Goal: Information Seeking & Learning: Learn about a topic

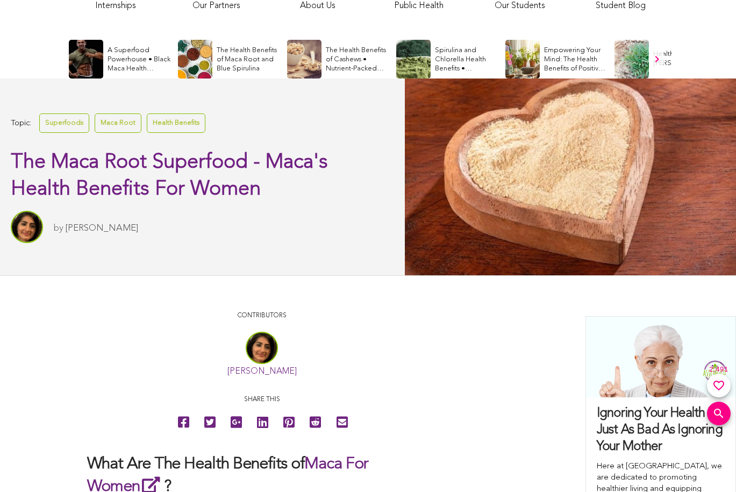
scroll to position [342, 0]
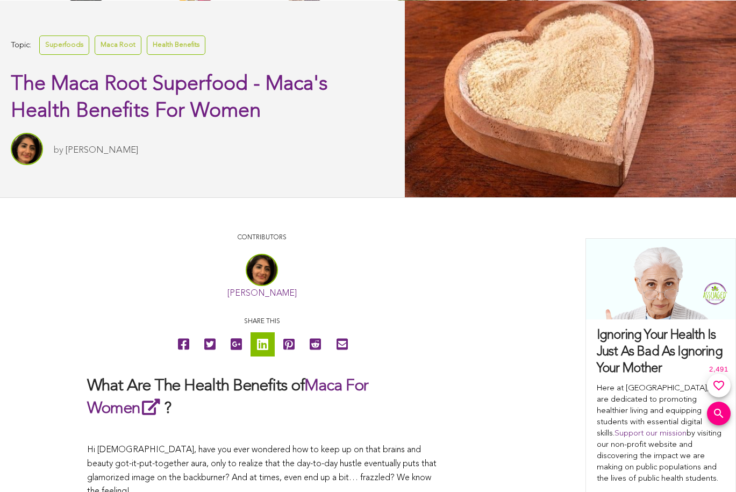
click at [262, 343] on icon at bounding box center [262, 344] width 11 height 24
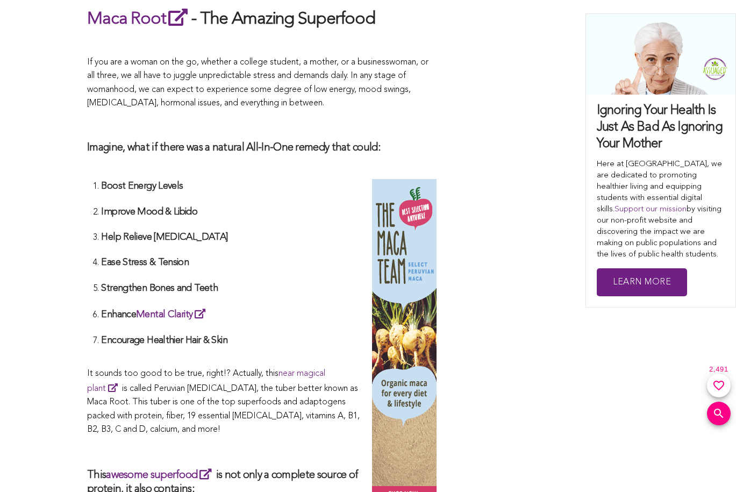
scroll to position [93, 0]
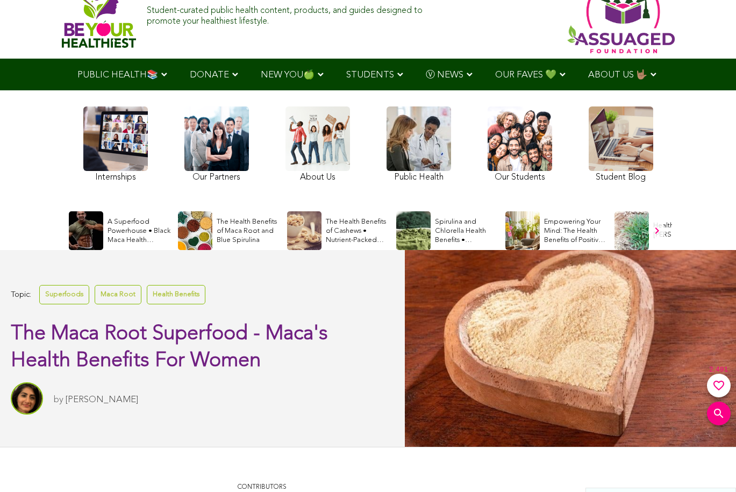
click at [94, 399] on link "Sitara Darvish" at bounding box center [102, 399] width 73 height 9
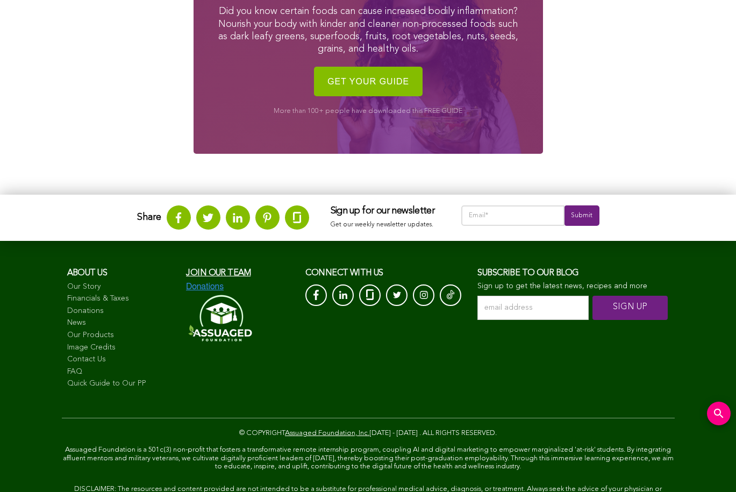
scroll to position [12, 0]
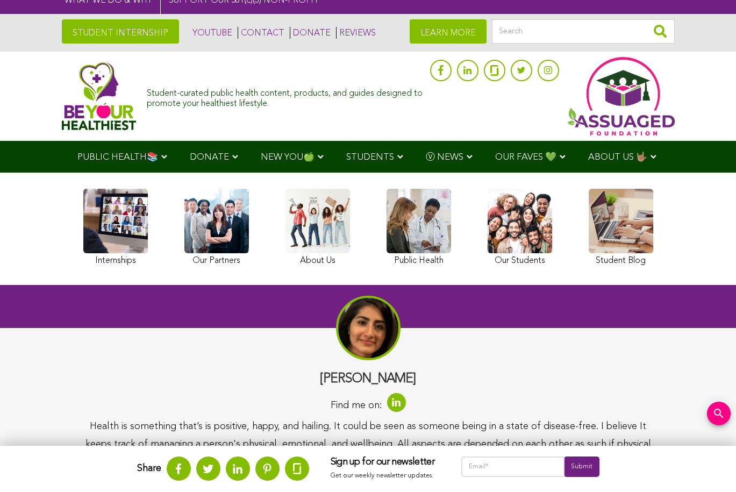
click at [117, 31] on link "STUDENT INTERNSHIP" at bounding box center [120, 31] width 117 height 24
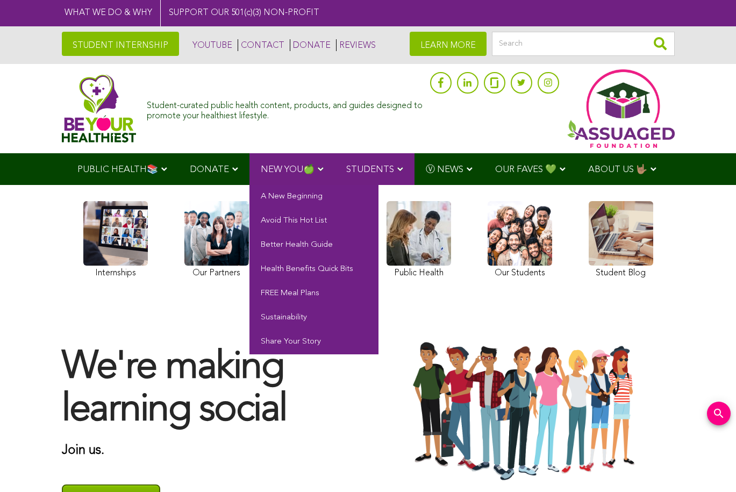
click at [290, 168] on span "NEW YOU🍏" at bounding box center [288, 169] width 54 height 9
